Goal: Information Seeking & Learning: Learn about a topic

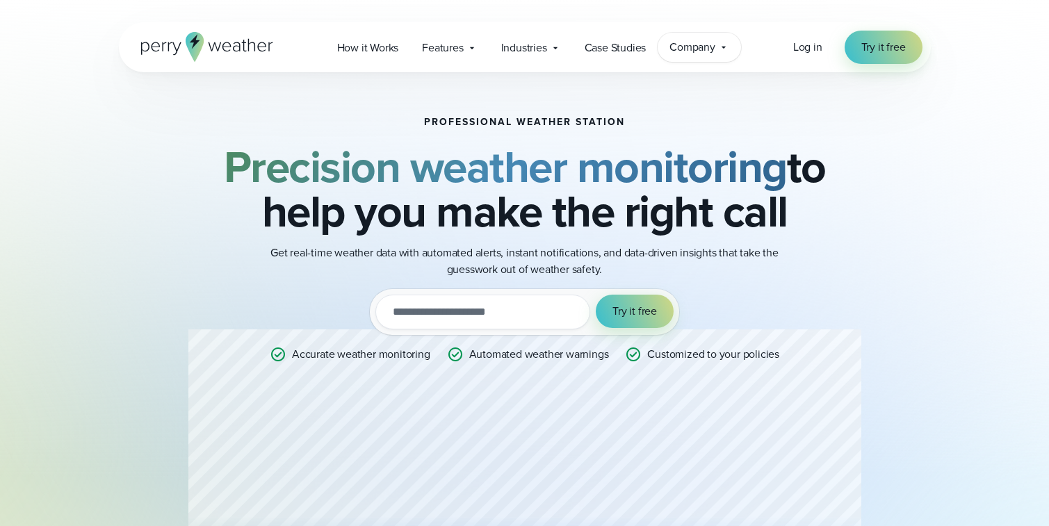
click at [713, 43] on span "Company" at bounding box center [692, 47] width 46 height 17
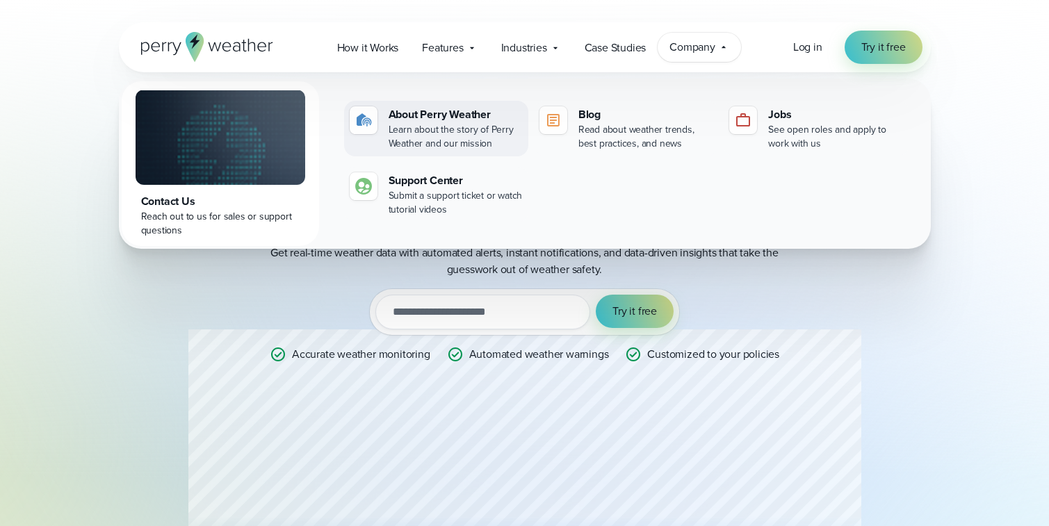
click at [453, 117] on div "About Perry Weather" at bounding box center [456, 114] width 134 height 17
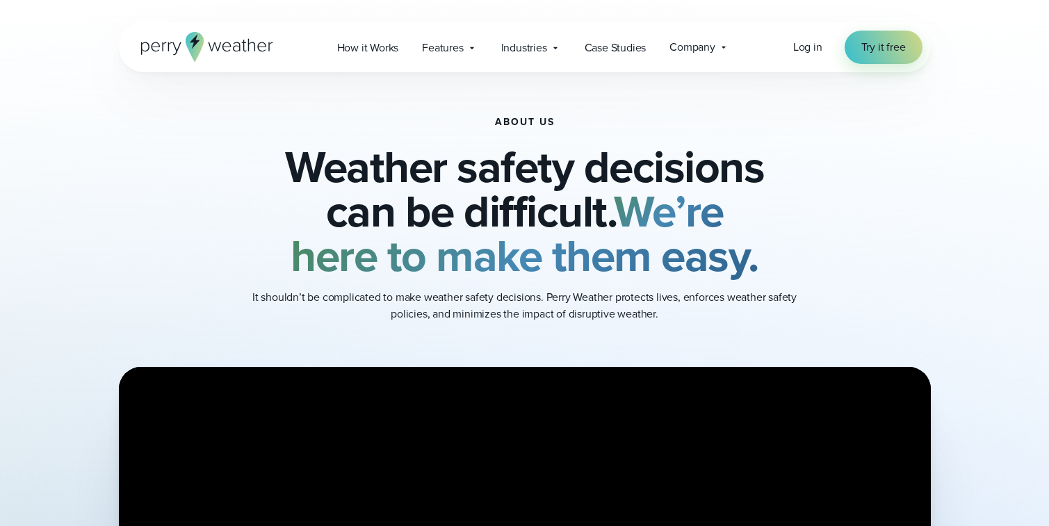
click at [250, 47] on icon at bounding box center [207, 47] width 132 height 30
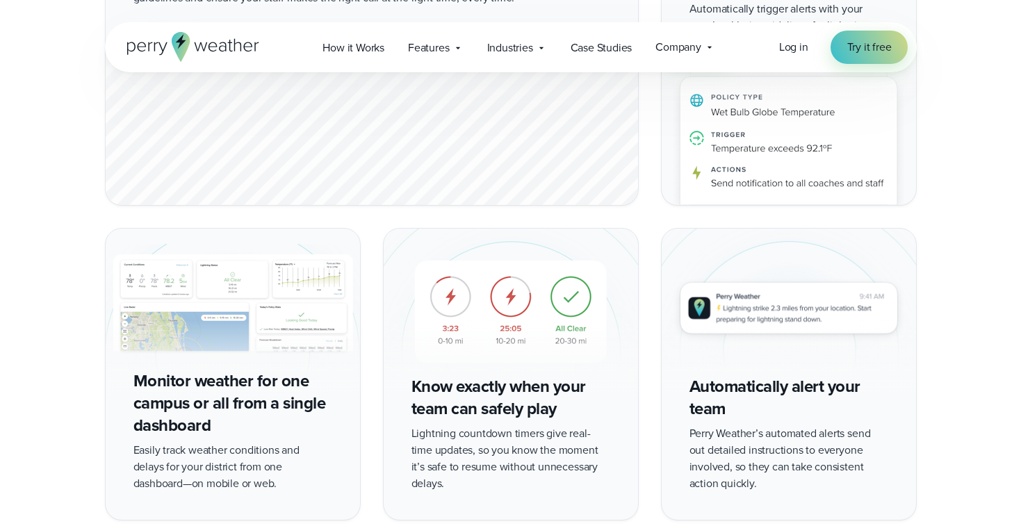
scroll to position [3632, 0]
